Goal: Transaction & Acquisition: Obtain resource

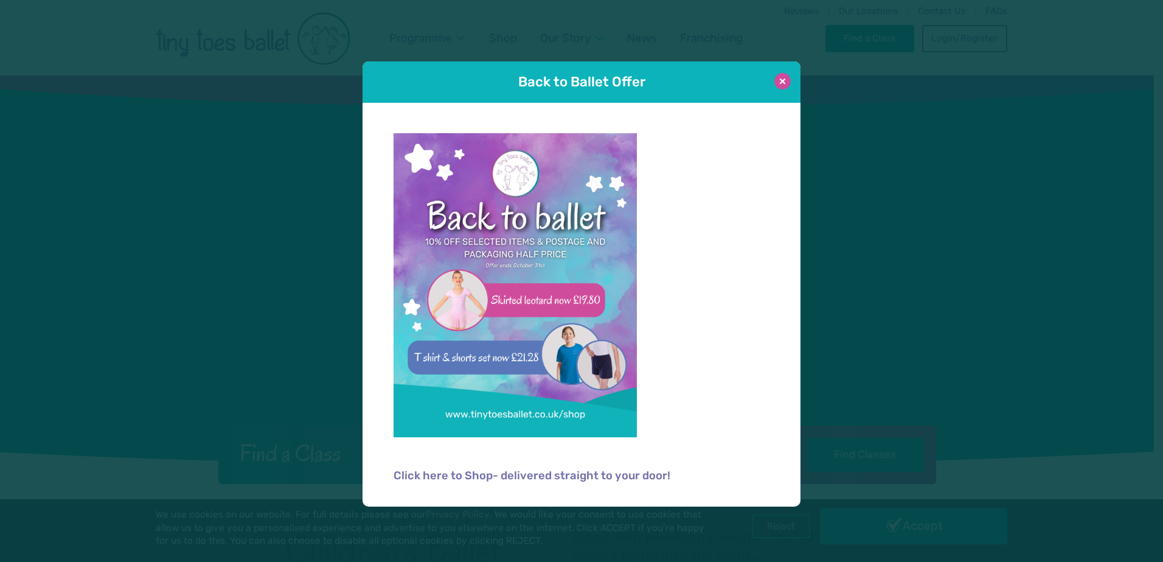
click at [776, 85] on button at bounding box center [783, 81] width 16 height 16
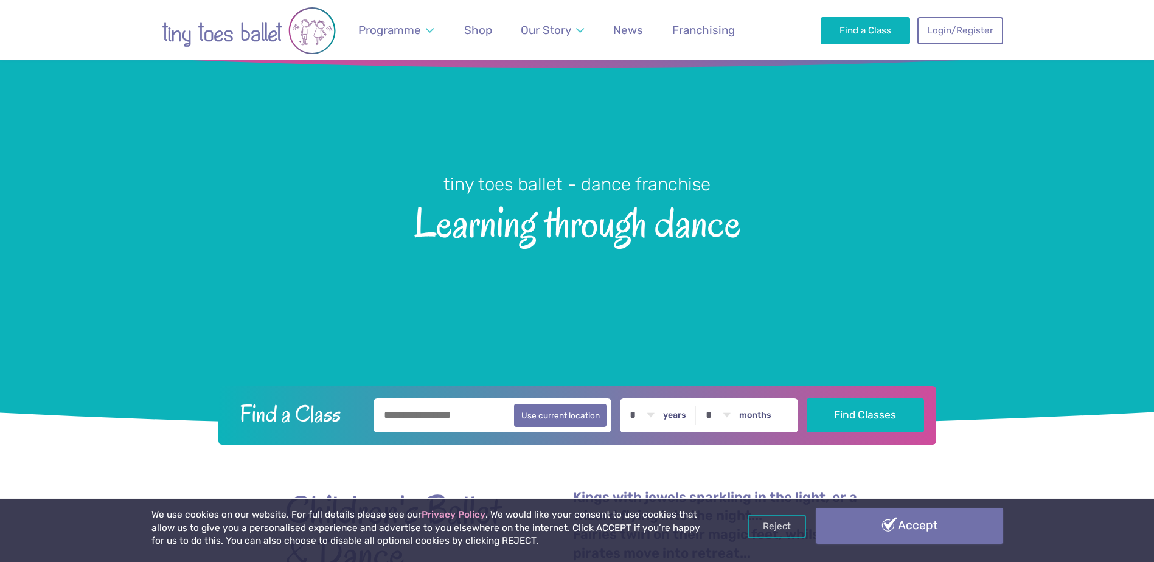
scroll to position [61, 0]
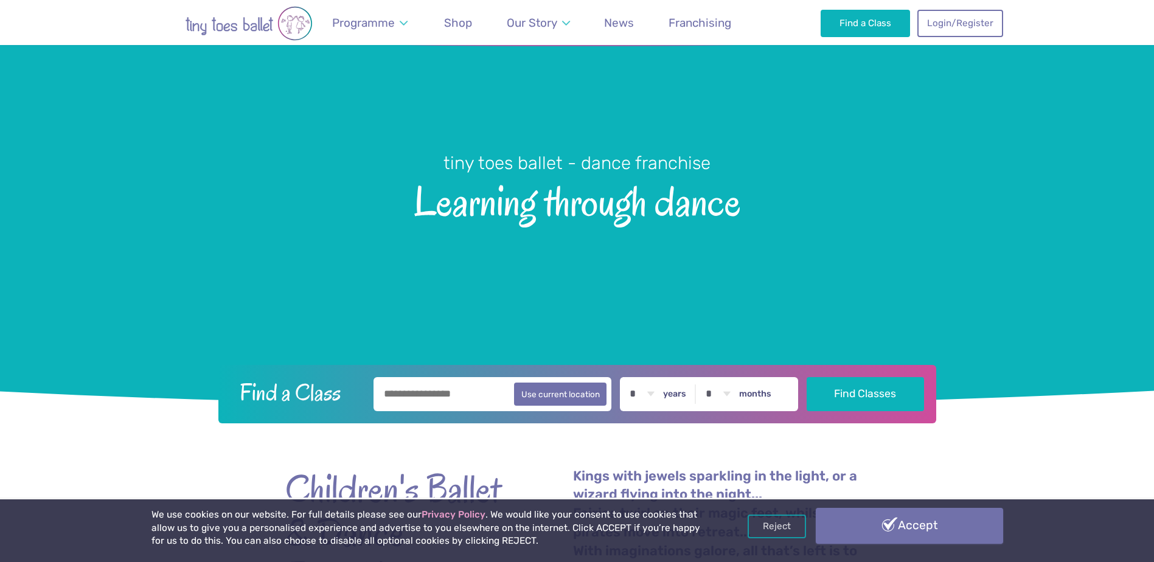
click at [876, 526] on link "Accept" at bounding box center [909, 525] width 187 height 35
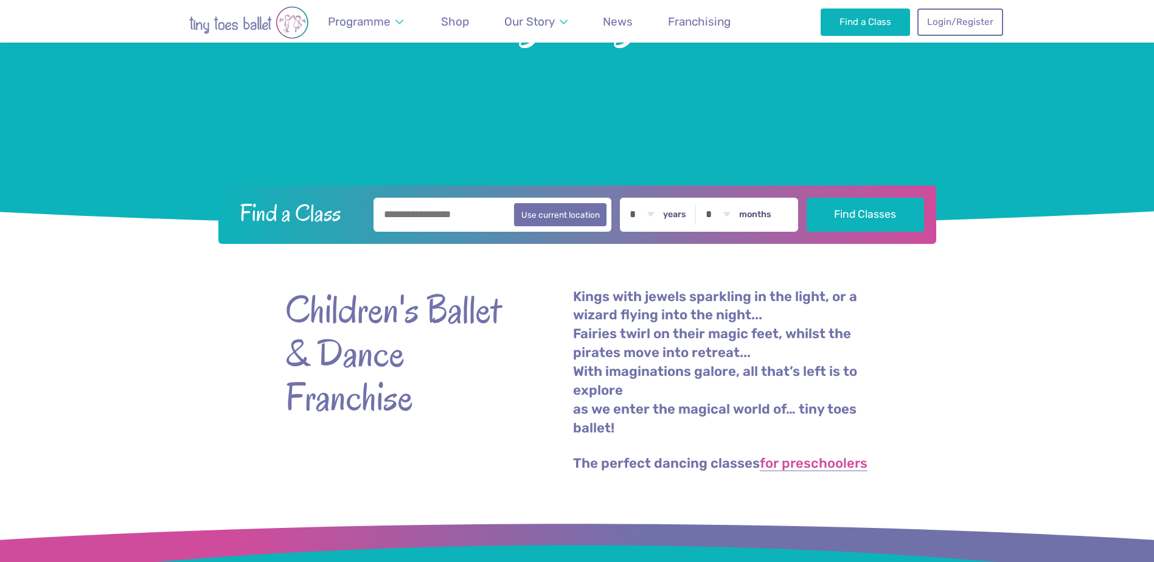
scroll to position [304, 0]
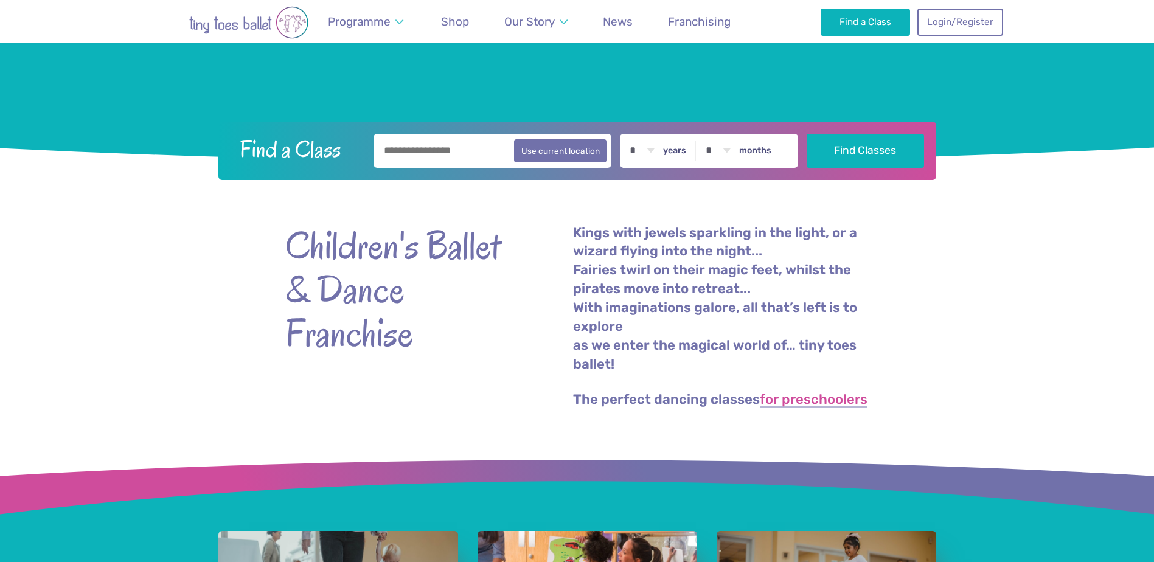
click at [458, 141] on input "text" at bounding box center [493, 151] width 239 height 34
click at [566, 155] on button "Use current location" at bounding box center [560, 150] width 93 height 23
type input "**********"
click at [929, 150] on div "**********" at bounding box center [577, 151] width 718 height 58
click at [910, 150] on button "Find Classes" at bounding box center [865, 150] width 117 height 34
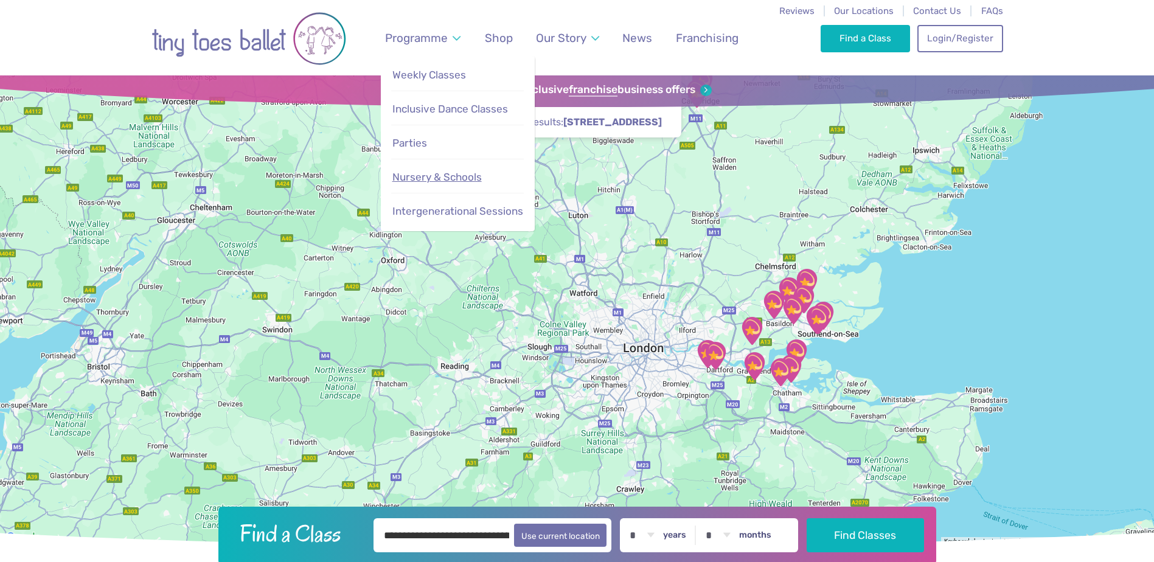
click at [437, 169] on link "Nursery & Schools" at bounding box center [457, 177] width 133 height 26
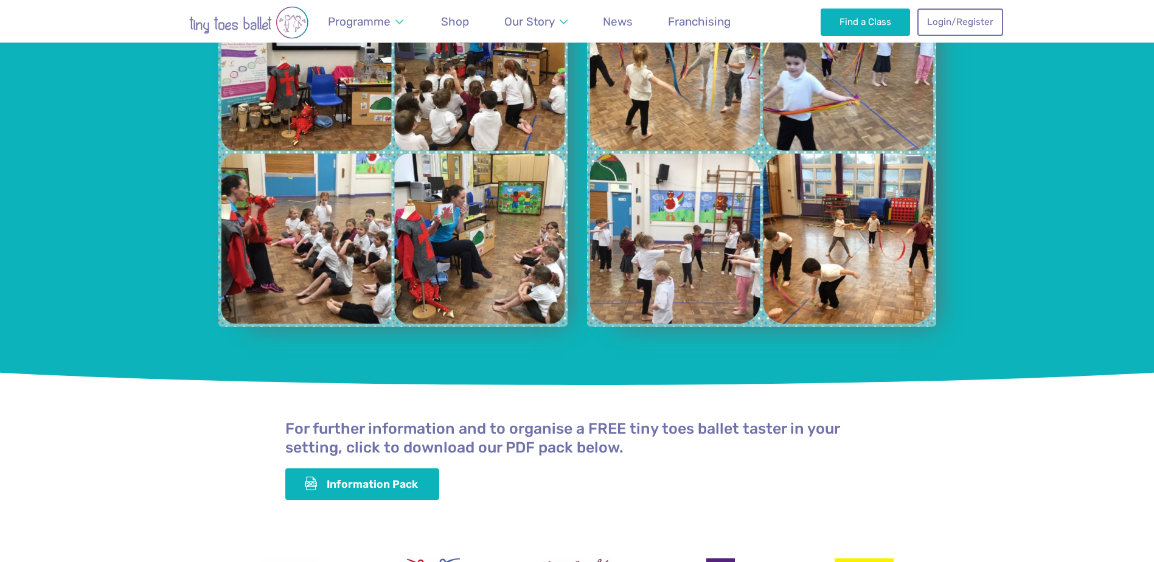
scroll to position [3011, 0]
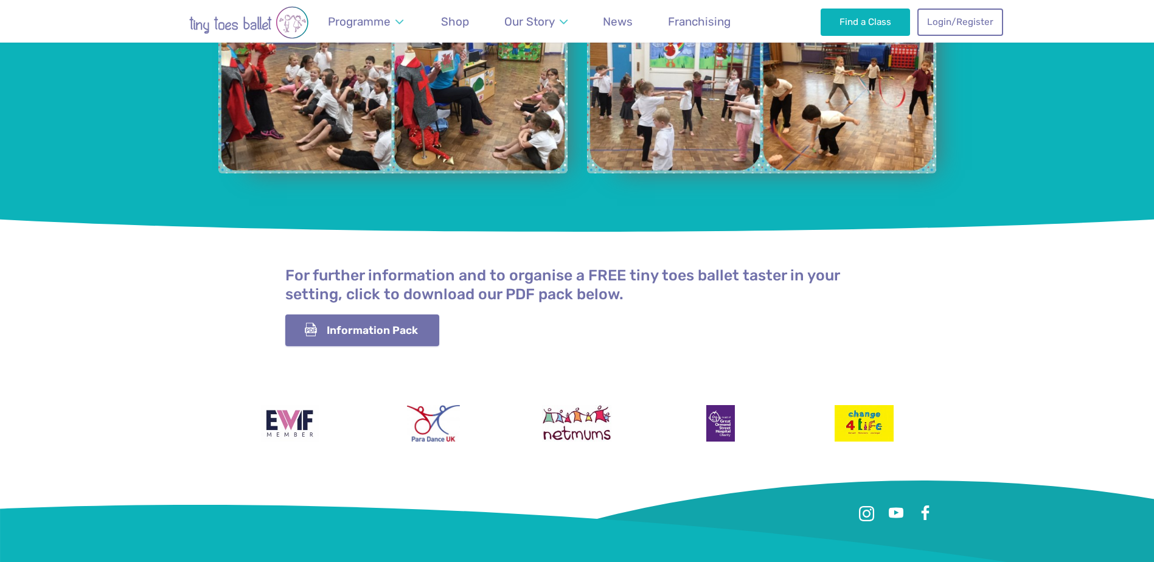
click at [319, 315] on link "Information Pack" at bounding box center [362, 331] width 155 height 32
